Goal: Task Accomplishment & Management: Use online tool/utility

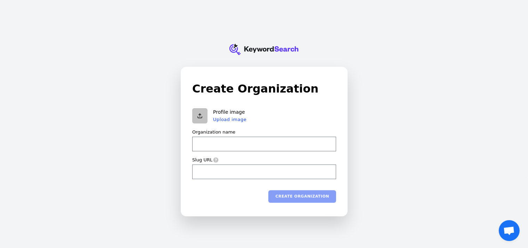
click at [213, 159] on icon at bounding box center [215, 159] width 5 height 5
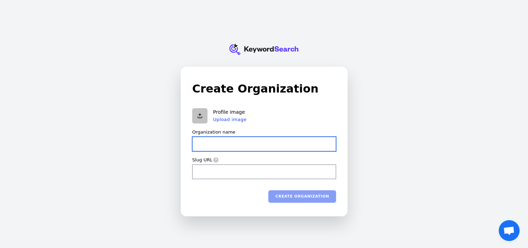
click at [211, 148] on input "Organization name" at bounding box center [264, 144] width 144 height 15
type input "R"
type input "r"
type input "RH"
type input "rh"
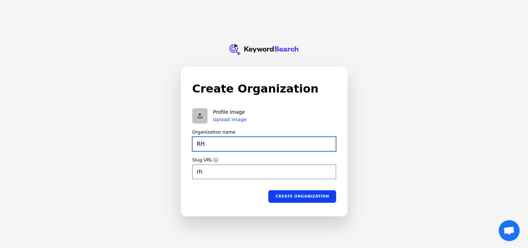
type input "RHG"
type input "rhg"
drag, startPoint x: 209, startPoint y: 145, endPoint x: 188, endPoint y: 142, distance: 21.8
click at [188, 142] on div "Create Organization Profile image Upload image Organization name RHG Slug URL r…" at bounding box center [264, 141] width 166 height 149
type input "M"
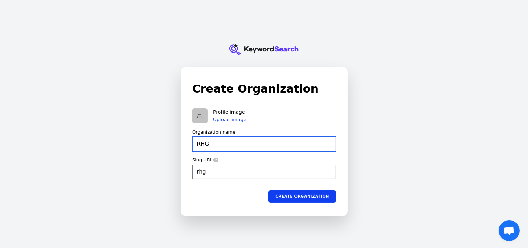
type input "m"
type input "MA"
type input "ma"
type input "MAG"
type input "mag"
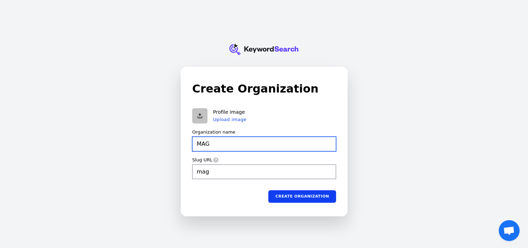
type input "MAGO"
type input "mago"
type input "MAGOU"
type input "magou"
drag, startPoint x: 214, startPoint y: 143, endPoint x: 223, endPoint y: 143, distance: 9.4
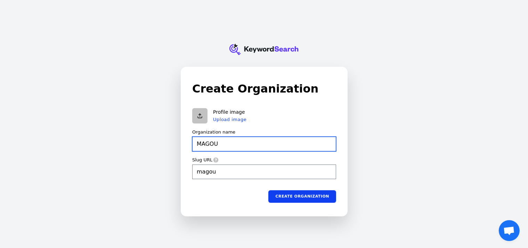
click at [223, 143] on input "MAGOU" at bounding box center [264, 144] width 144 height 15
type input "MAGO"
type input "mago"
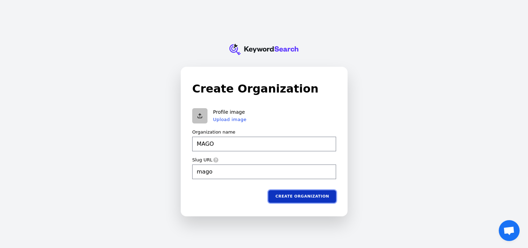
click at [290, 197] on button "Create organization" at bounding box center [302, 196] width 68 height 13
type input "MAGO"
type input "mago"
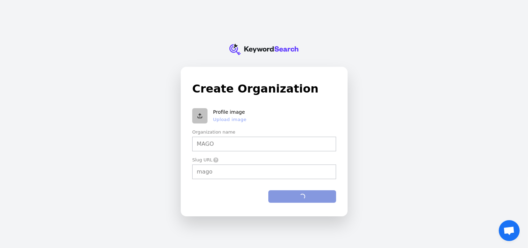
type input "MAGO"
type input "mago"
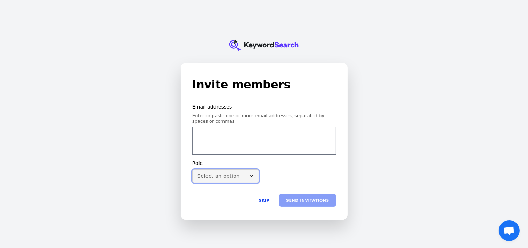
click at [231, 180] on button "Select an option" at bounding box center [225, 176] width 67 height 14
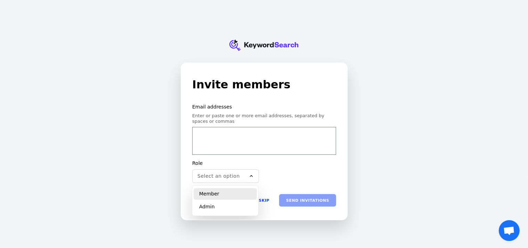
click at [223, 192] on div "Member" at bounding box center [224, 194] width 63 height 12
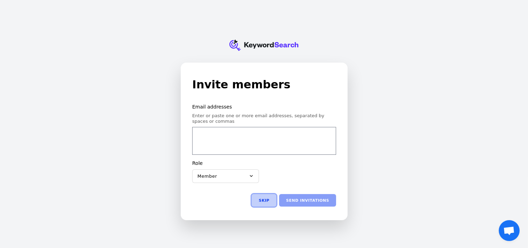
click at [272, 202] on button "Skip" at bounding box center [263, 200] width 25 height 13
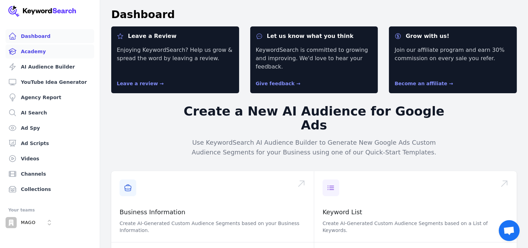
click at [32, 52] on link "Academy" at bounding box center [50, 51] width 89 height 14
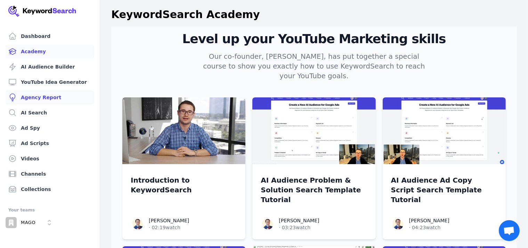
click at [28, 97] on link "Agency Report" at bounding box center [50, 97] width 89 height 14
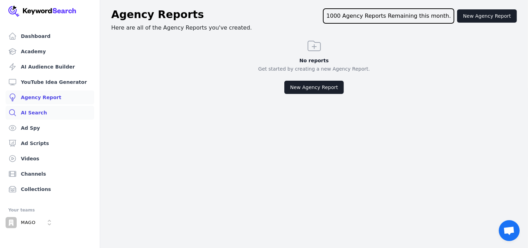
click at [26, 111] on link "AI Search" at bounding box center [50, 113] width 89 height 14
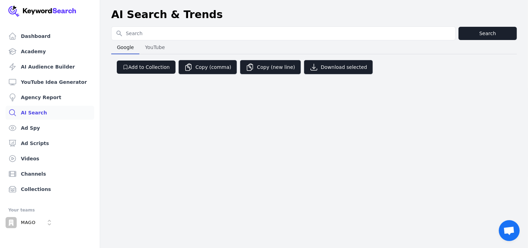
click at [138, 36] on input "Search for YouTube Keywords" at bounding box center [283, 33] width 344 height 13
type input "N"
type input "מלון בראשית"
click at [489, 35] on button "Search" at bounding box center [487, 33] width 58 height 13
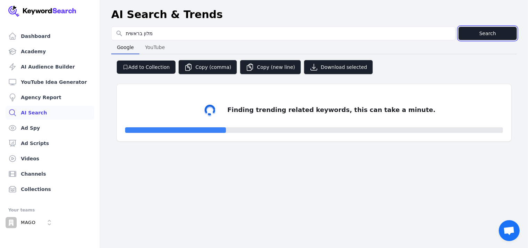
select select "50"
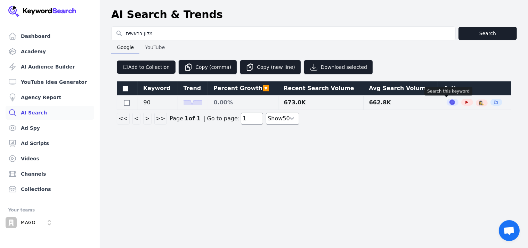
click at [450, 102] on icon "button" at bounding box center [452, 102] width 4 height 4
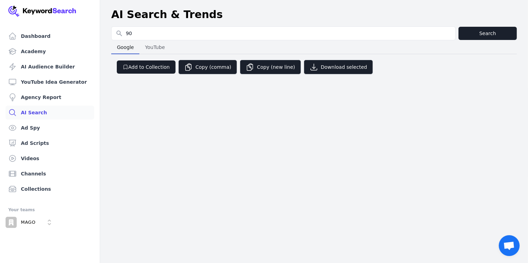
select select "50"
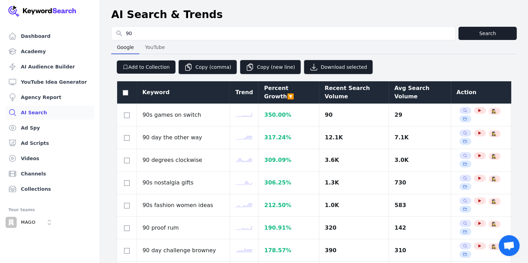
drag, startPoint x: 143, startPoint y: 33, endPoint x: 103, endPoint y: 33, distance: 39.9
type input "מלון בראשית"
click at [486, 34] on button "Search" at bounding box center [487, 33] width 58 height 13
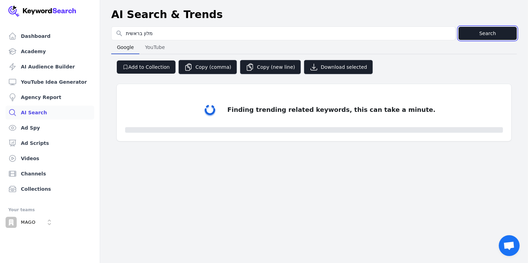
select select "50"
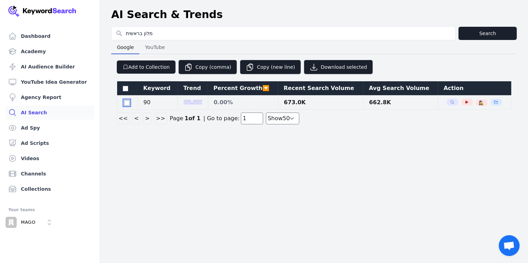
click at [127, 103] on input "checkbox" at bounding box center [127, 103] width 6 height 6
checkbox input "true"
click at [127, 103] on input "checkbox" at bounding box center [127, 103] width 6 height 6
checkbox input "false"
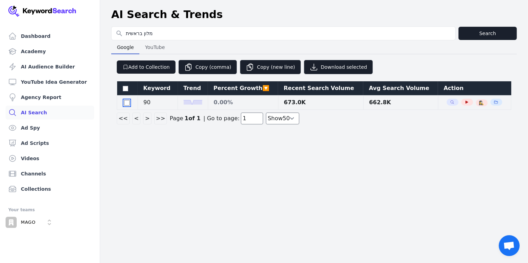
checkbox input "false"
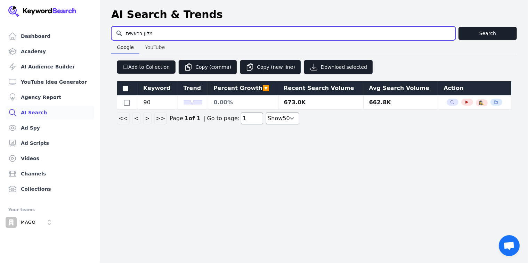
click at [167, 35] on input "מלון בראשית" at bounding box center [283, 33] width 344 height 13
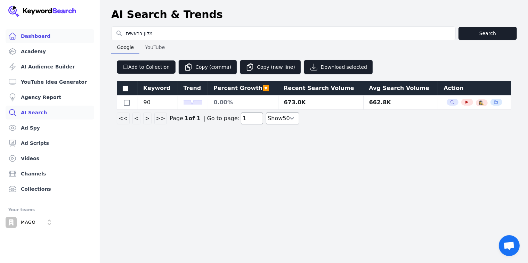
click at [31, 35] on link "Dashboard" at bounding box center [50, 36] width 89 height 14
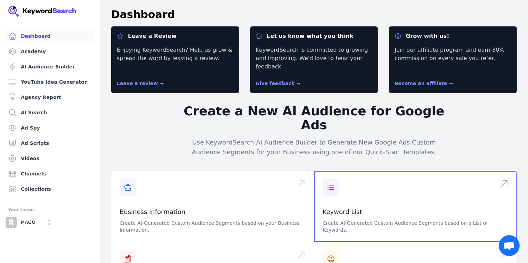
click at [332, 171] on span at bounding box center [415, 206] width 202 height 71
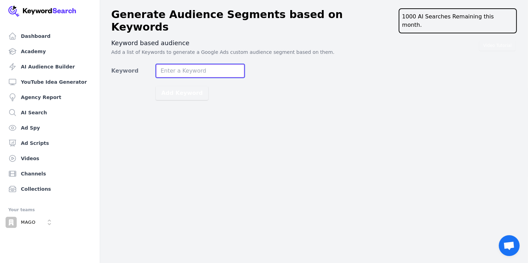
click at [185, 64] on input "Keyword" at bounding box center [200, 71] width 89 height 14
type input "מלון בראשית"
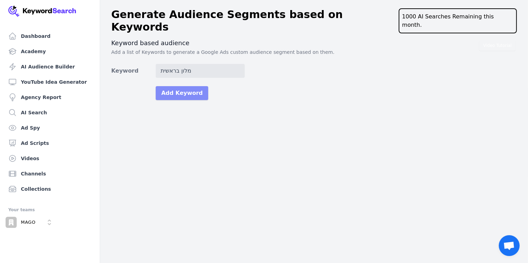
click at [174, 86] on button "Add Keyword" at bounding box center [182, 93] width 52 height 14
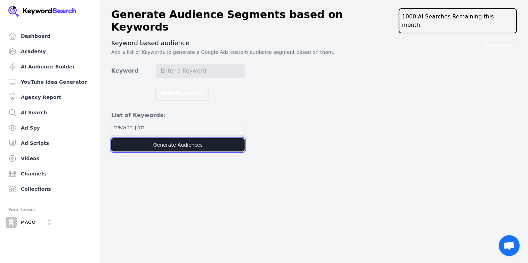
click at [162, 138] on button "Generate Audiences" at bounding box center [177, 144] width 133 height 13
